Goal: Navigation & Orientation: Find specific page/section

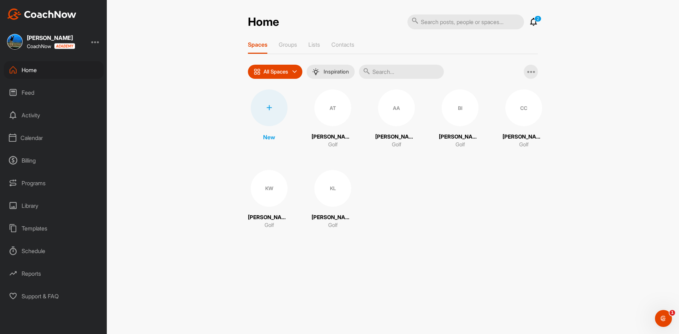
click at [340, 116] on div "AT" at bounding box center [333, 108] width 37 height 37
click at [380, 107] on div "AA" at bounding box center [396, 108] width 37 height 37
click at [454, 107] on div "BI" at bounding box center [460, 108] width 37 height 37
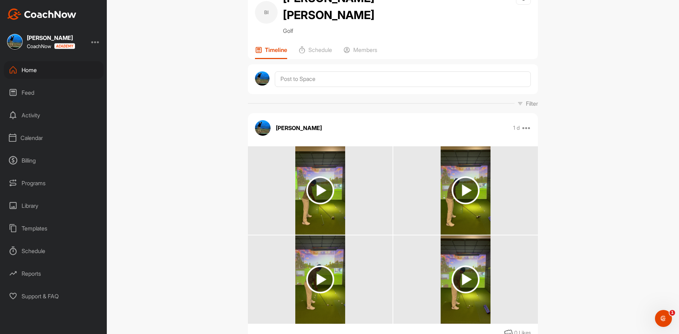
scroll to position [68, 0]
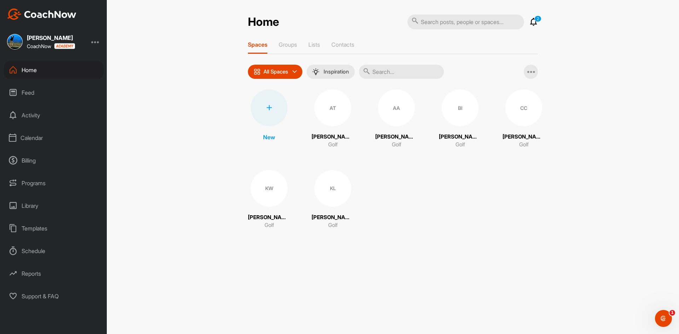
click at [531, 109] on div "CC" at bounding box center [524, 108] width 37 height 37
click at [277, 185] on div "KW" at bounding box center [269, 188] width 37 height 37
